Goal: Find specific page/section: Find specific page/section

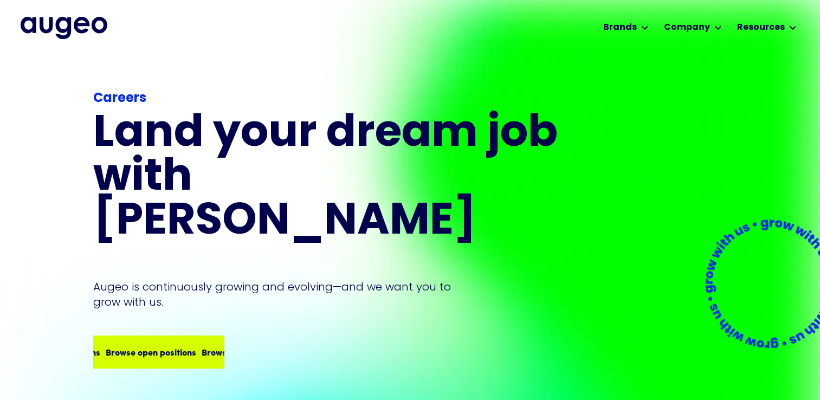
click at [157, 345] on div "Browse open positions" at bounding box center [151, 351] width 91 height 13
